Goal: Task Accomplishment & Management: Complete application form

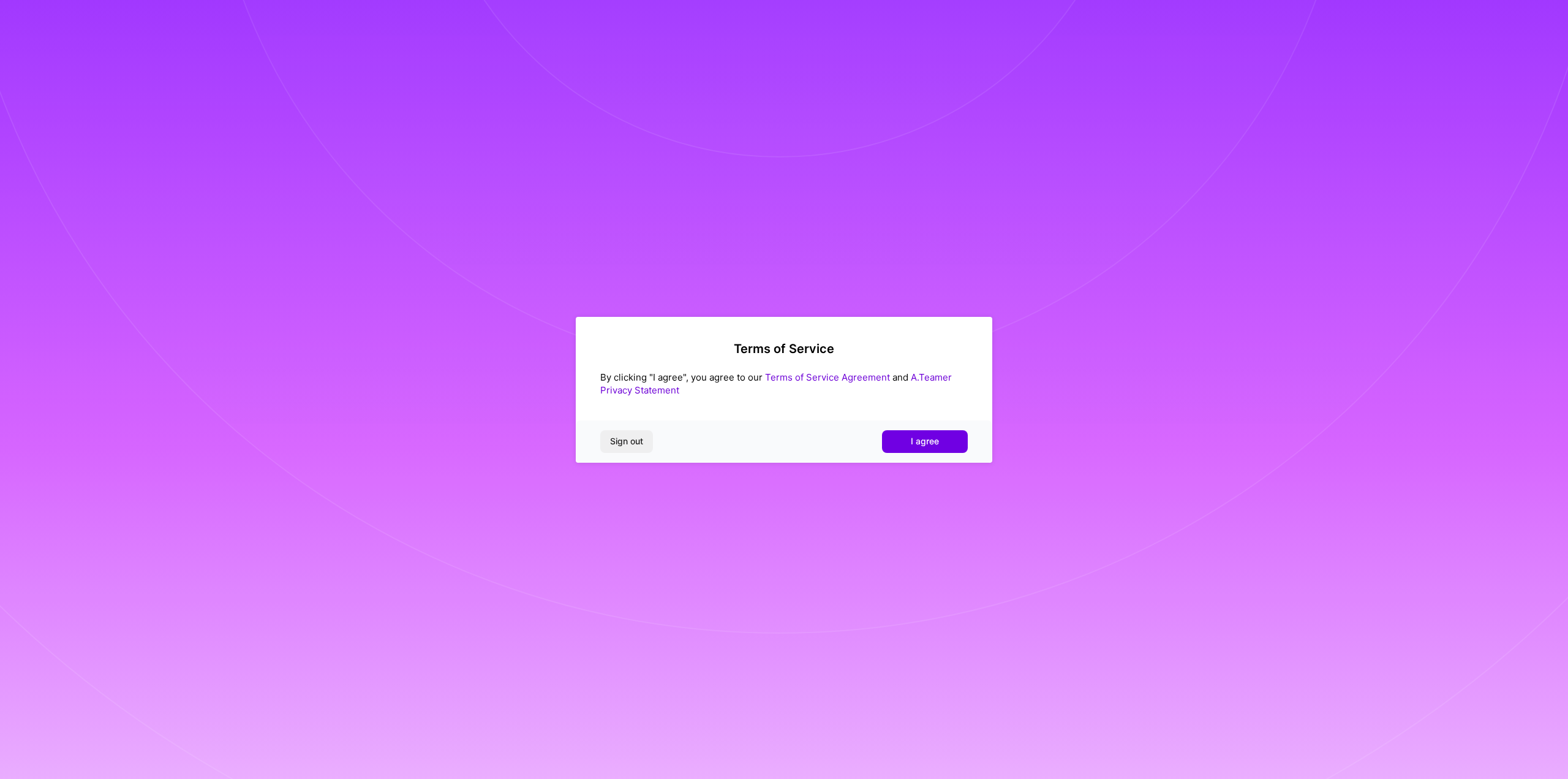
click at [940, 443] on button "I agree" at bounding box center [924, 441] width 86 height 22
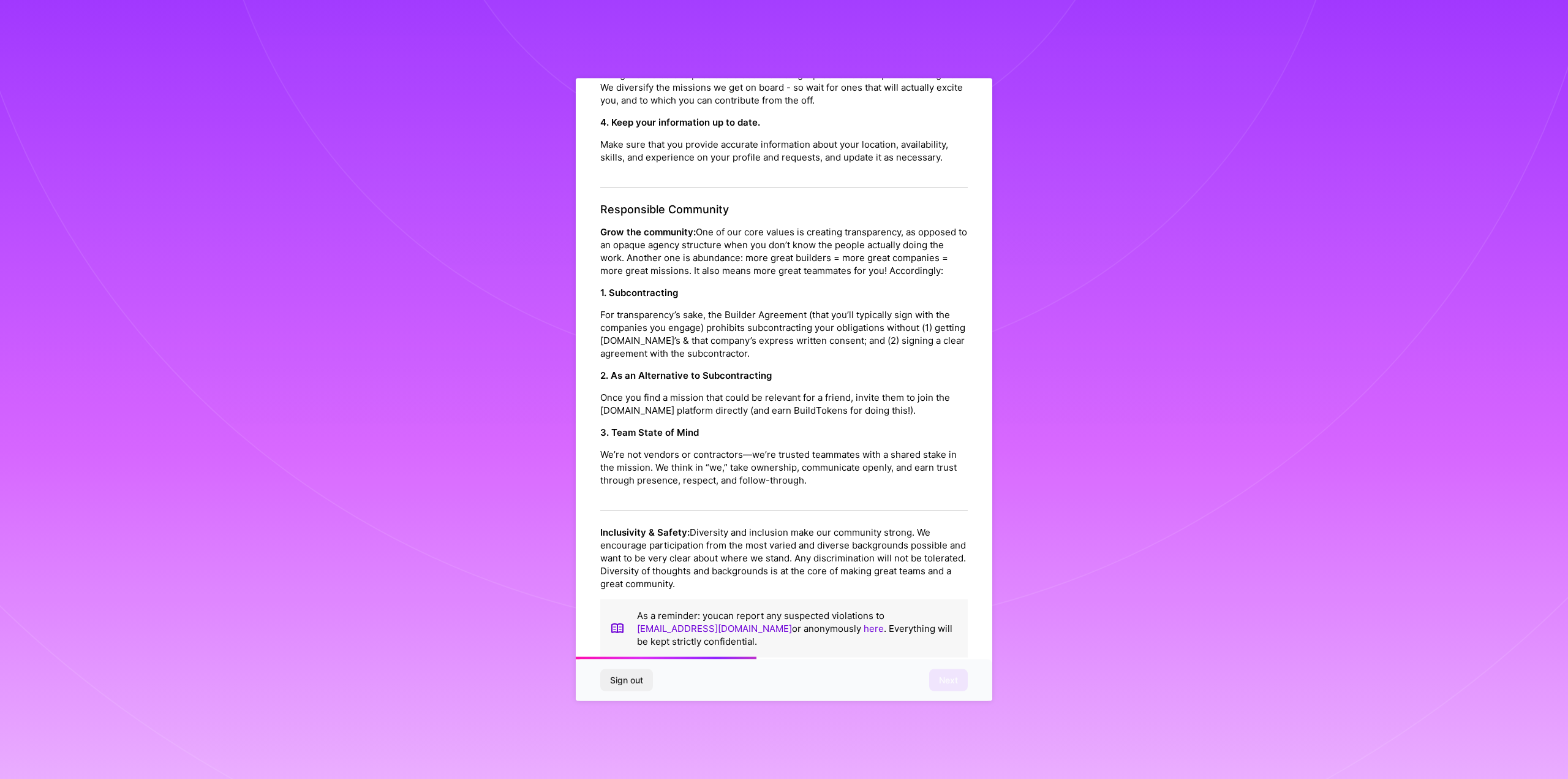
scroll to position [490, 0]
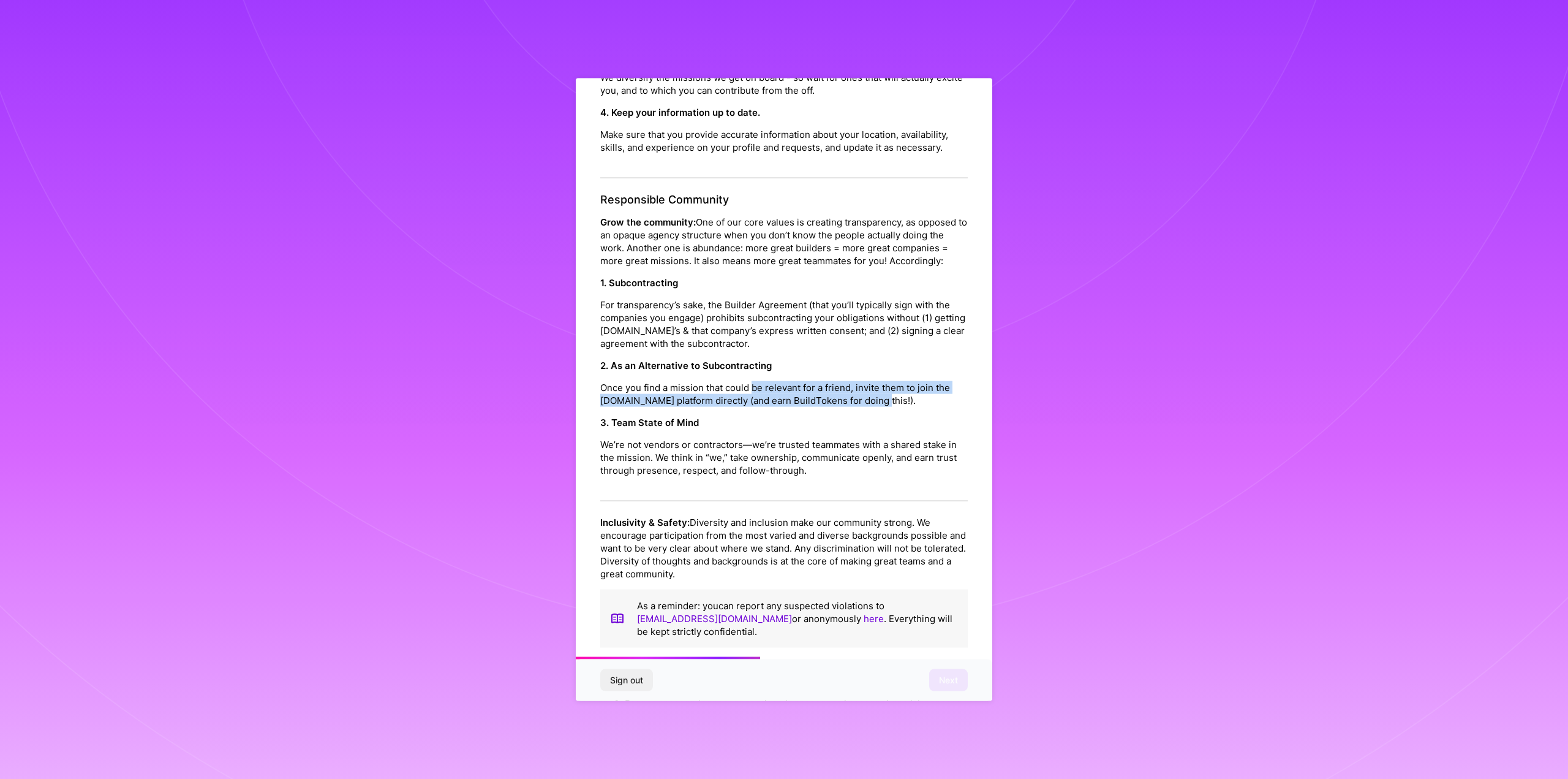
drag, startPoint x: 753, startPoint y: 425, endPoint x: 933, endPoint y: 442, distance: 180.8
click at [933, 407] on p "Once you find a mission that could be relevant for a friend, invite them to joi…" at bounding box center [784, 394] width 368 height 26
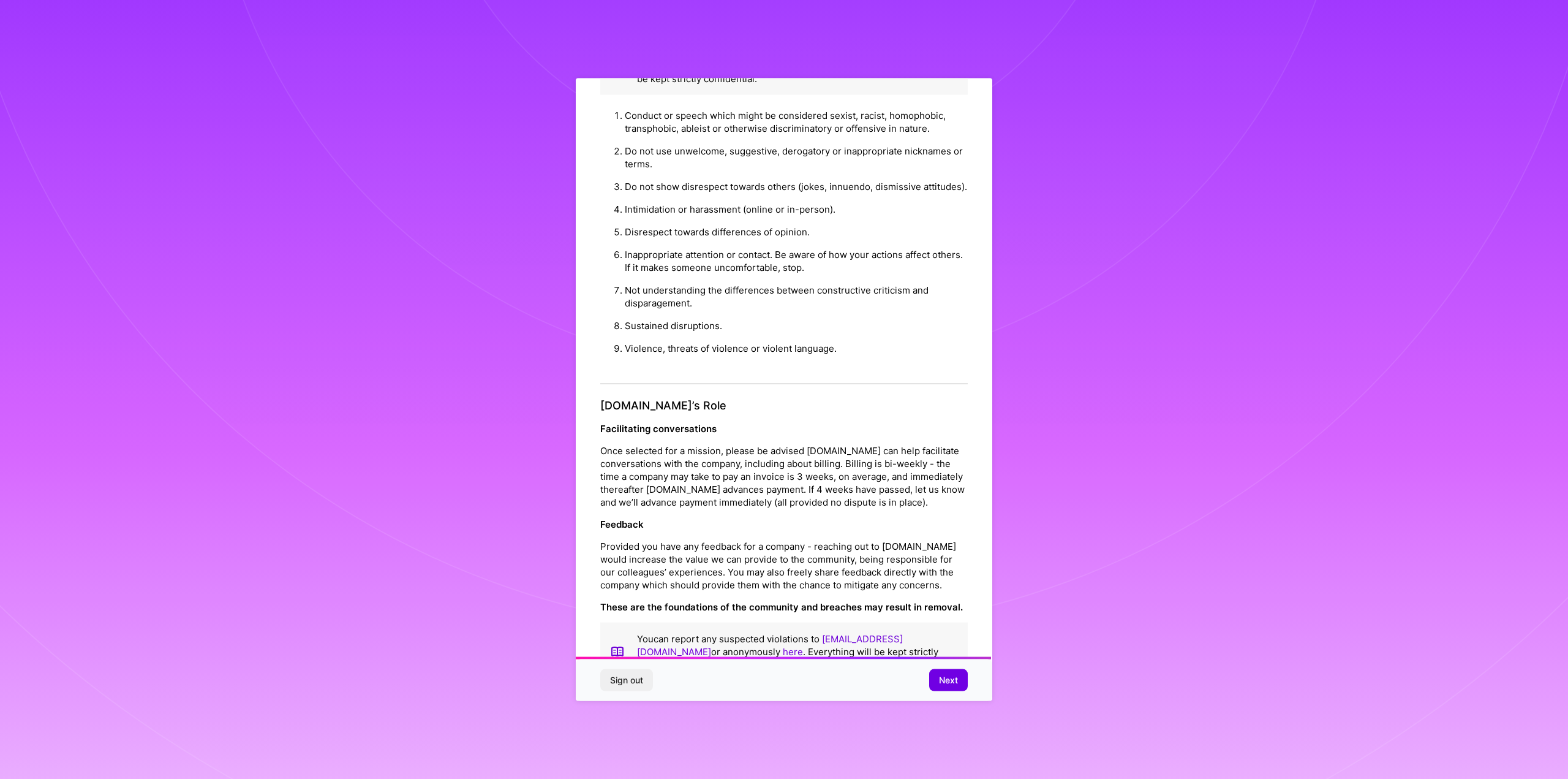
scroll to position [1105, 0]
click at [941, 674] on span "Next" at bounding box center [948, 680] width 19 height 12
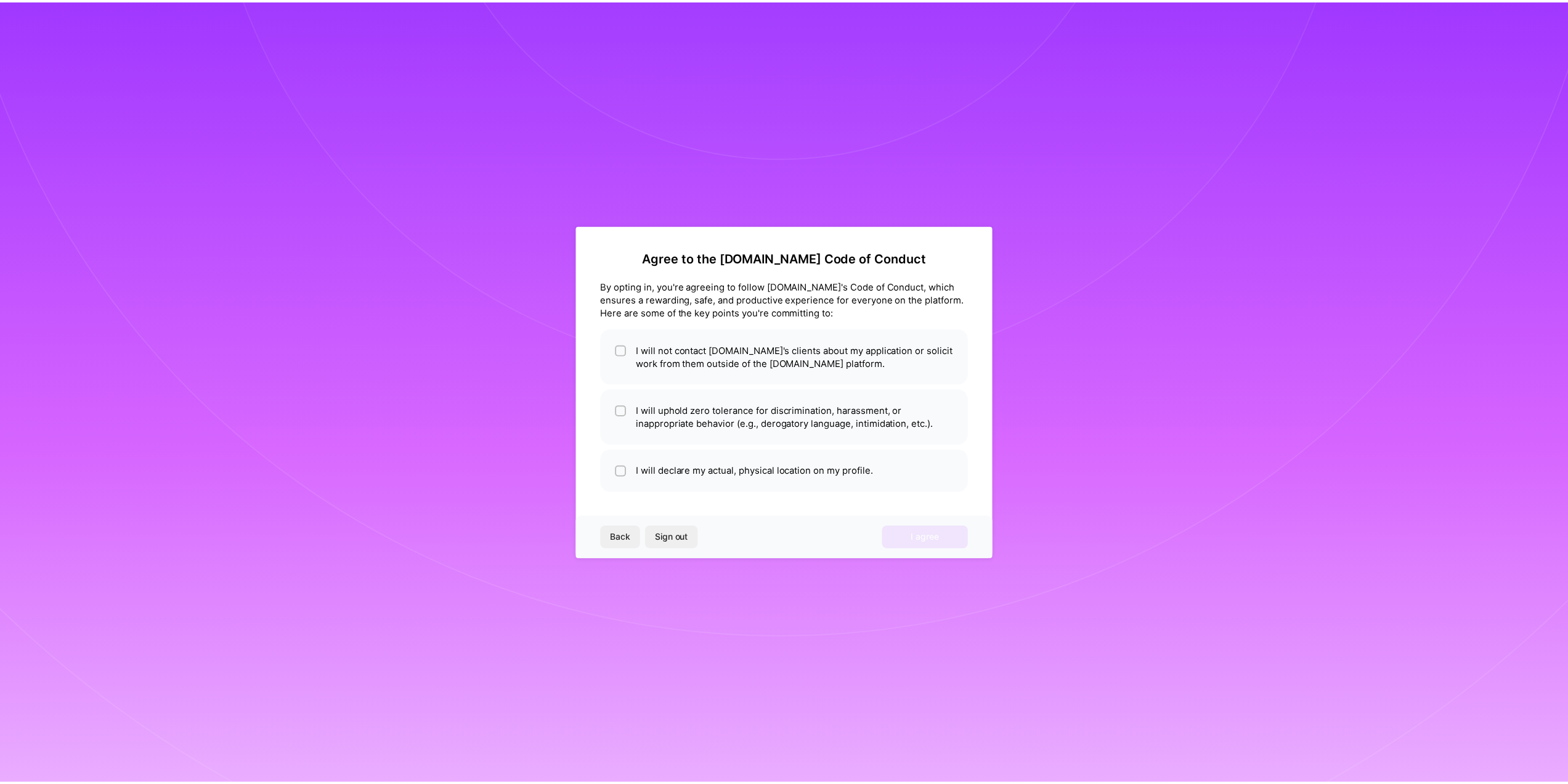
scroll to position [0, 0]
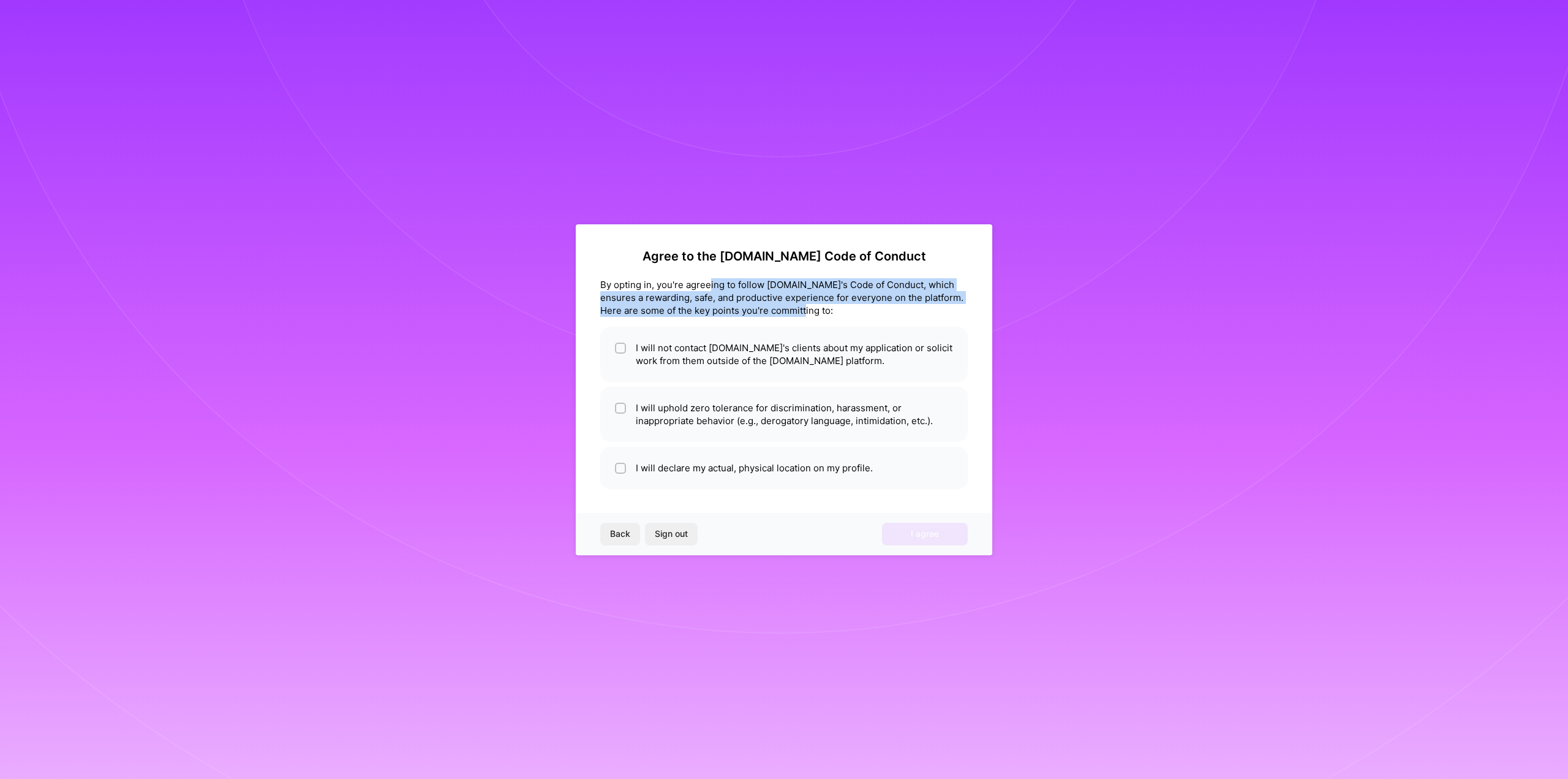
drag, startPoint x: 709, startPoint y: 280, endPoint x: 812, endPoint y: 312, distance: 107.9
click at [812, 312] on div "By opting in, you're agreeing to follow [DOMAIN_NAME]'s Code of Conduct, which …" at bounding box center [784, 297] width 368 height 39
drag, startPoint x: 812, startPoint y: 312, endPoint x: 724, endPoint y: 282, distance: 93.0
click at [724, 282] on div "By opting in, you're agreeing to follow [DOMAIN_NAME]'s Code of Conduct, which …" at bounding box center [784, 297] width 368 height 39
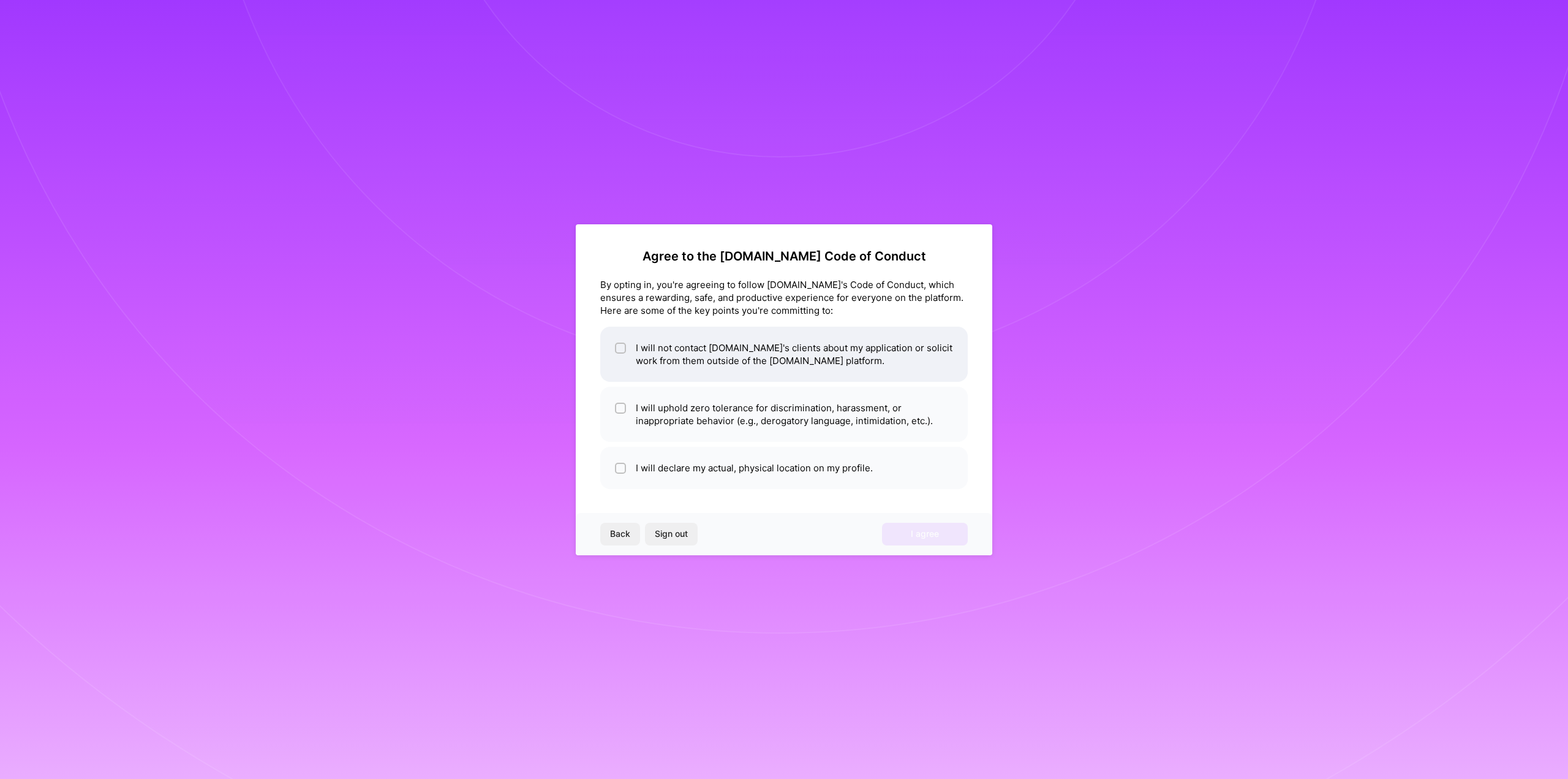
click at [735, 363] on li "I will not contact [DOMAIN_NAME]'s clients about my application or solicit work…" at bounding box center [784, 354] width 368 height 55
checkbox input "true"
click at [738, 419] on li "I will uphold zero tolerance for discrimination, harassment, or inappropriate b…" at bounding box center [784, 414] width 368 height 55
checkbox input "true"
drag, startPoint x: 754, startPoint y: 470, endPoint x: 761, endPoint y: 475, distance: 8.6
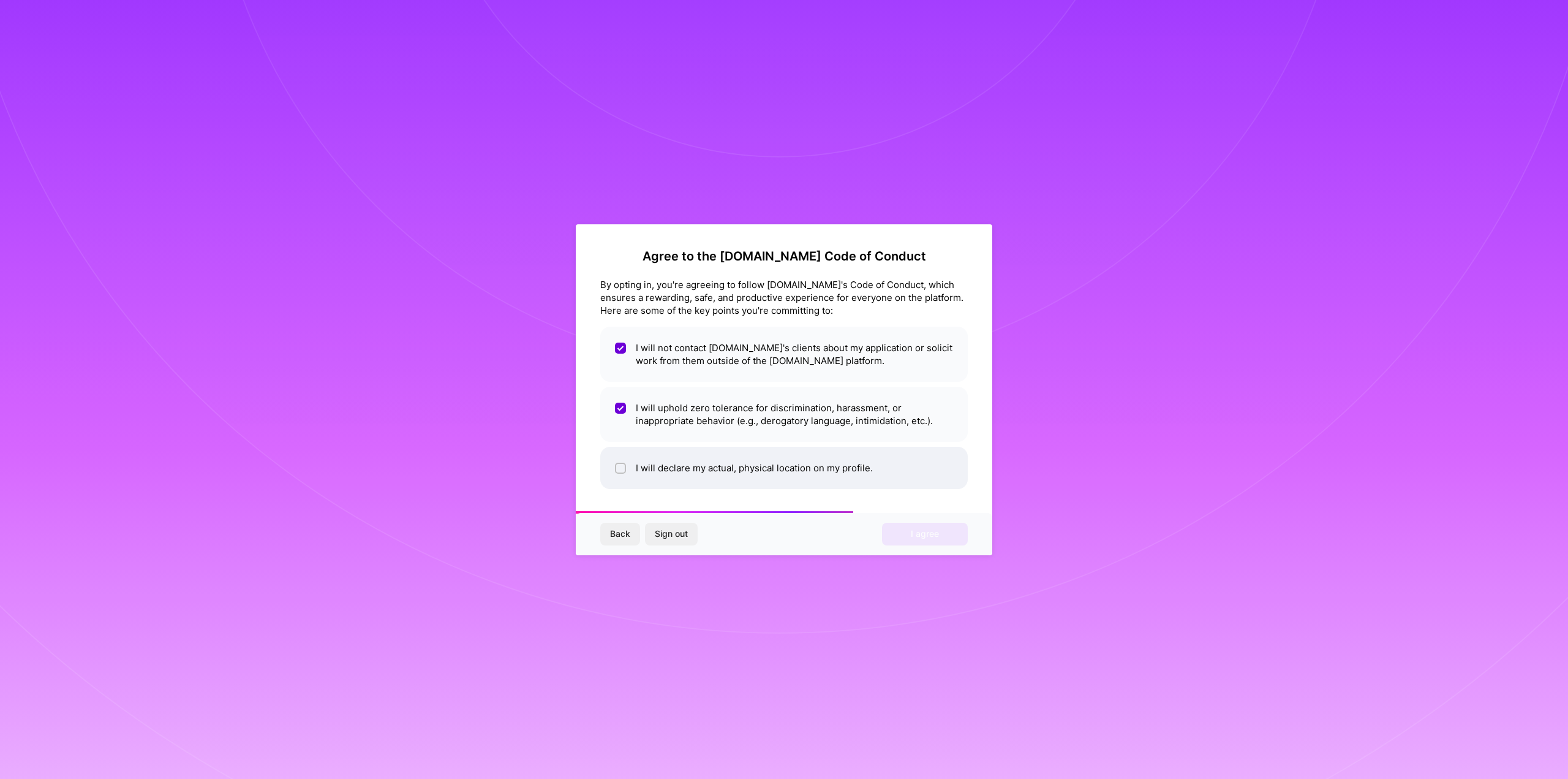
click at [754, 470] on li "I will declare my actual, physical location on my profile." at bounding box center [784, 468] width 368 height 42
checkbox input "true"
click at [915, 534] on span "I agree" at bounding box center [924, 533] width 29 height 12
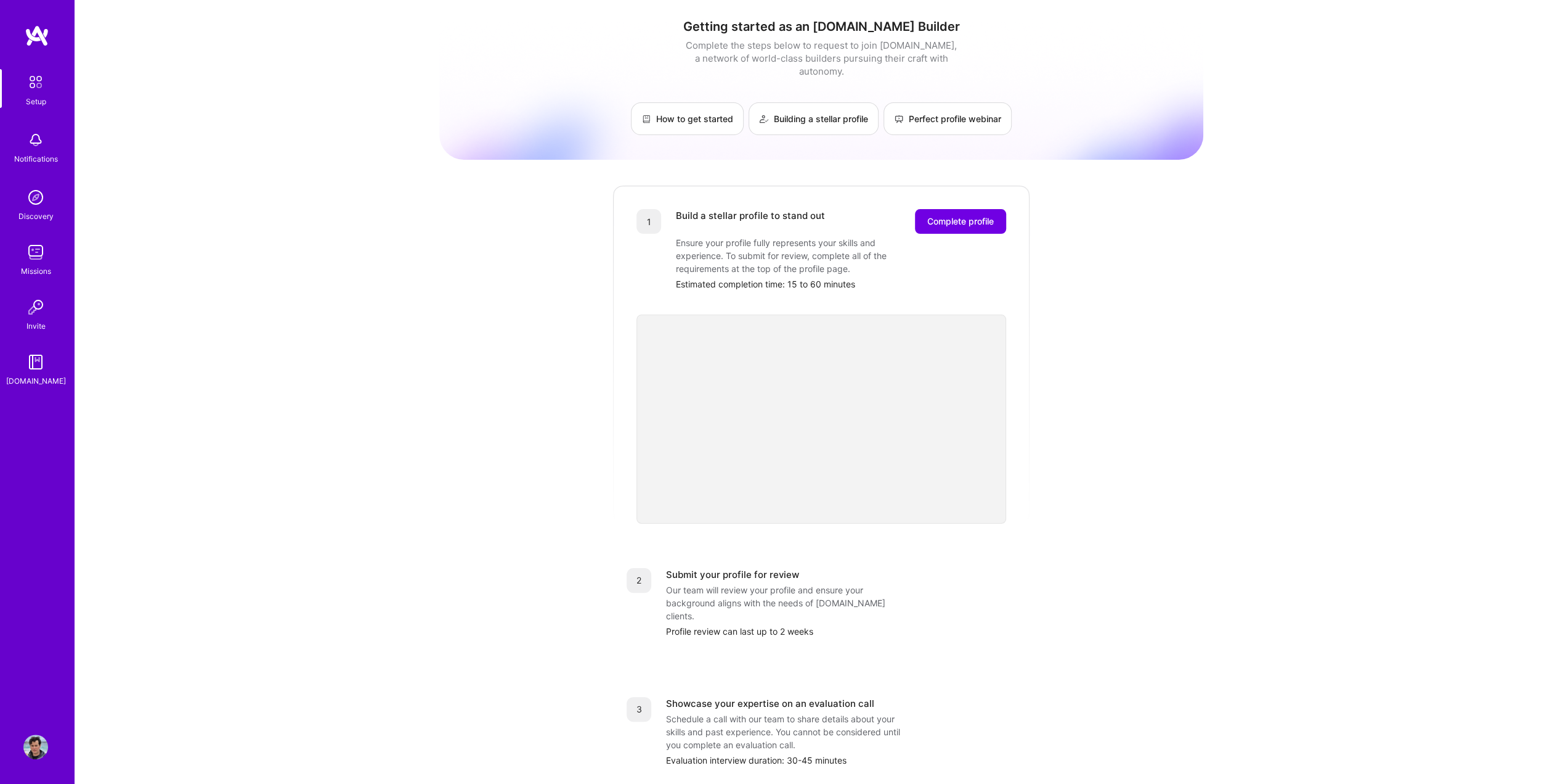
drag, startPoint x: 552, startPoint y: 105, endPoint x: 327, endPoint y: 203, distance: 245.4
click at [327, 203] on div "Getting started as an [DOMAIN_NAME] Builder Complete the steps below to request…" at bounding box center [821, 481] width 1493 height 963
drag, startPoint x: 665, startPoint y: 229, endPoint x: 847, endPoint y: 238, distance: 182.2
click at [847, 238] on div "1 Build a stellar profile to stand out Complete profile Ensure your profile ful…" at bounding box center [821, 250] width 370 height 81
click at [845, 239] on div "Ensure your profile fully represents your skills and experience. To submit for …" at bounding box center [799, 255] width 246 height 39
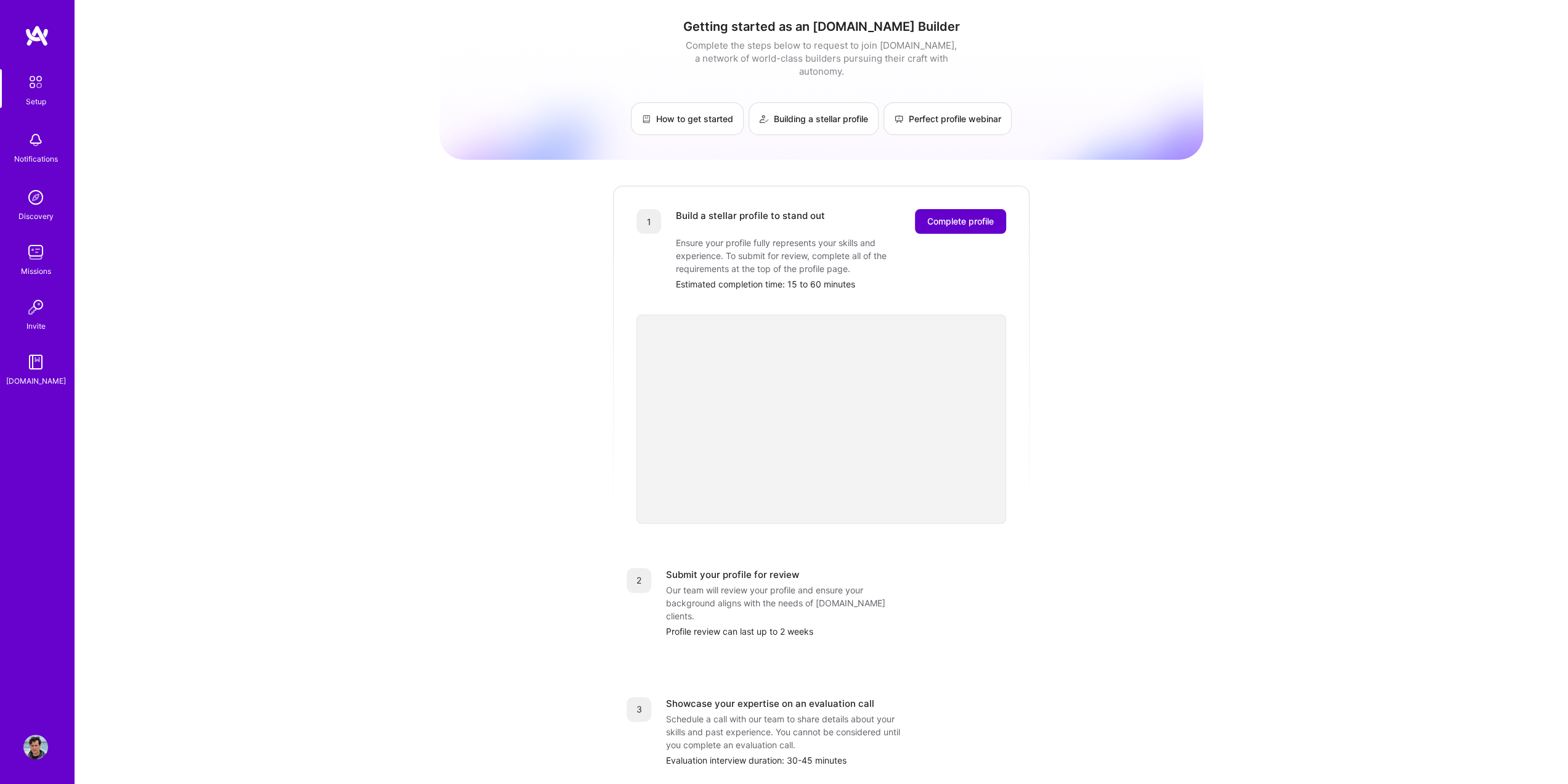
click at [937, 215] on span "Complete profile" at bounding box center [960, 220] width 67 height 12
